Goal: Task Accomplishment & Management: Use online tool/utility

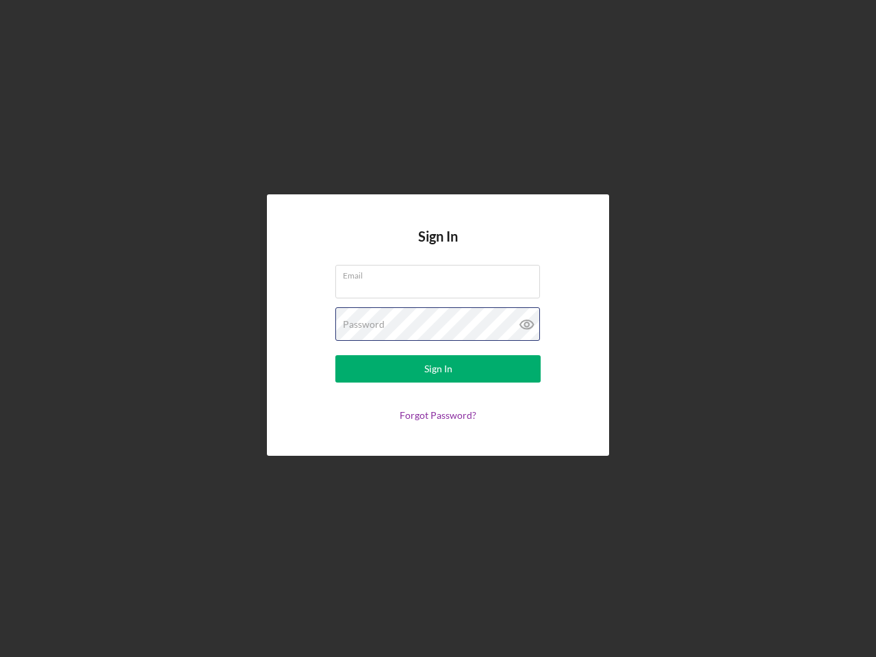
click at [438, 329] on div "Password" at bounding box center [438, 324] width 205 height 34
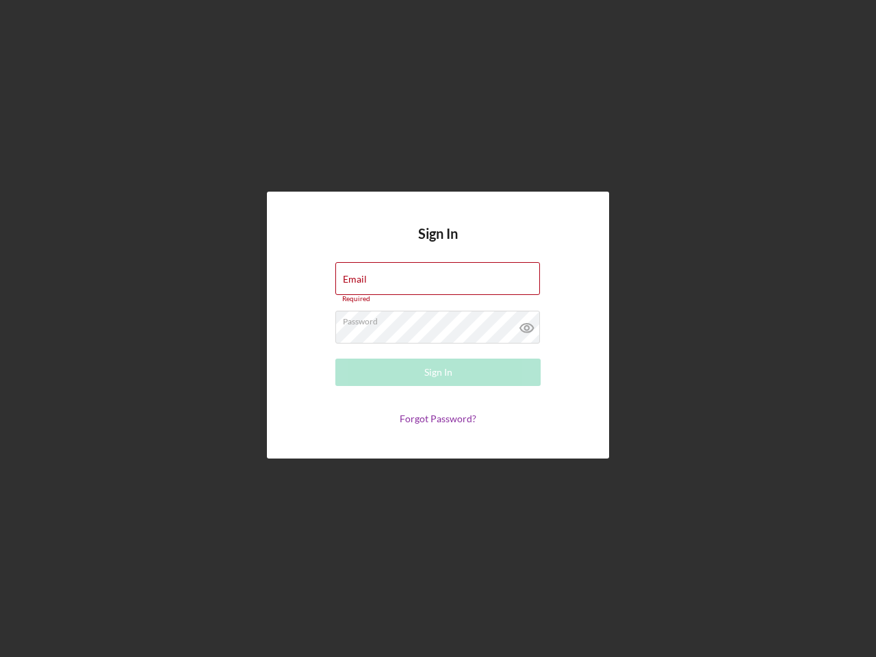
click at [527, 325] on icon at bounding box center [527, 328] width 34 height 34
